Goal: Navigation & Orientation: Find specific page/section

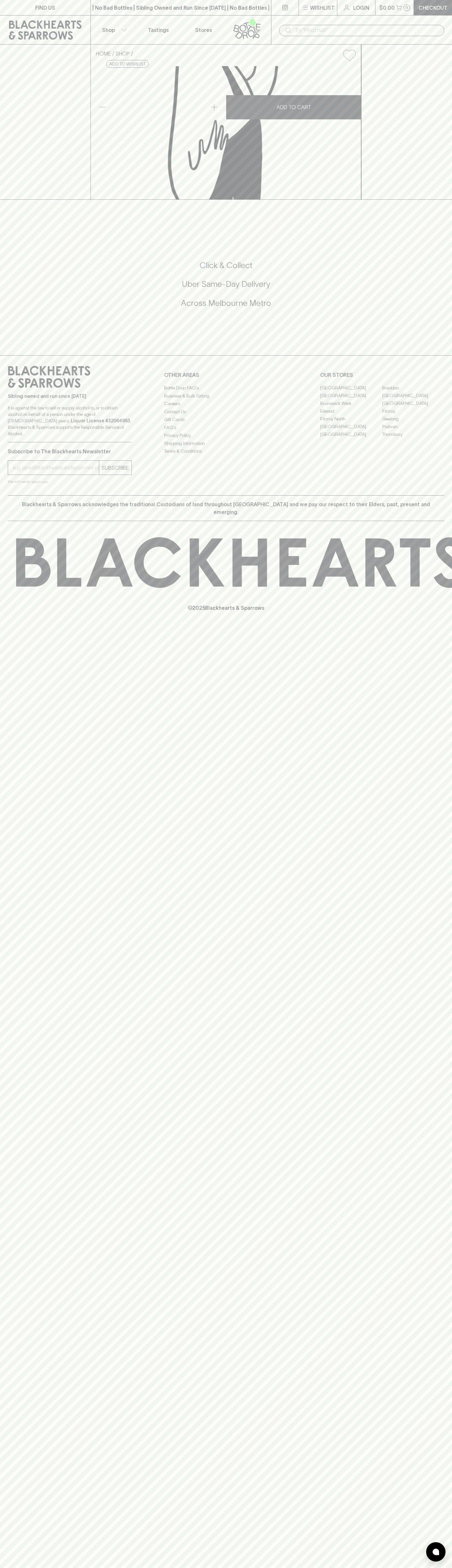
click at [426, 1421] on div "FIND US | No Bad Bottles | Sibling Owned and Run Since [DATE] | No Bad Bottles …" at bounding box center [226, 784] width 452 height 1568
click at [15, 1567] on html "FIND US | No Bad Bottles | Sibling Owned and Run Since 2006 | No Bad Bottles | …" at bounding box center [226, 784] width 452 height 1568
click at [22, 890] on div "FIND US | No Bad Bottles | Sibling Owned and Run Since 2006 | No Bad Bottles | …" at bounding box center [226, 784] width 452 height 1568
